Goal: Task Accomplishment & Management: Use online tool/utility

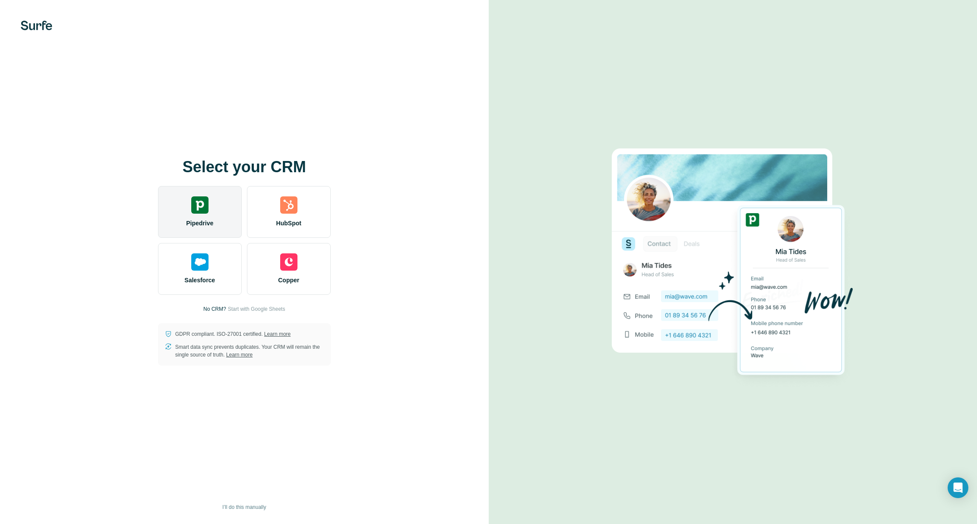
click at [212, 203] on div "Pipedrive" at bounding box center [200, 212] width 84 height 52
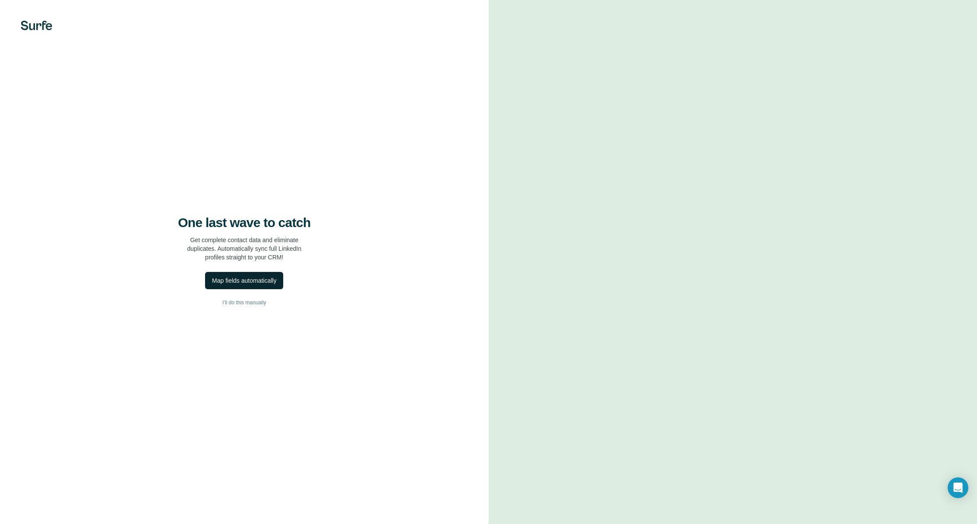
click at [259, 283] on div "Map fields automatically" at bounding box center [244, 280] width 64 height 9
